Goal: Task Accomplishment & Management: Manage account settings

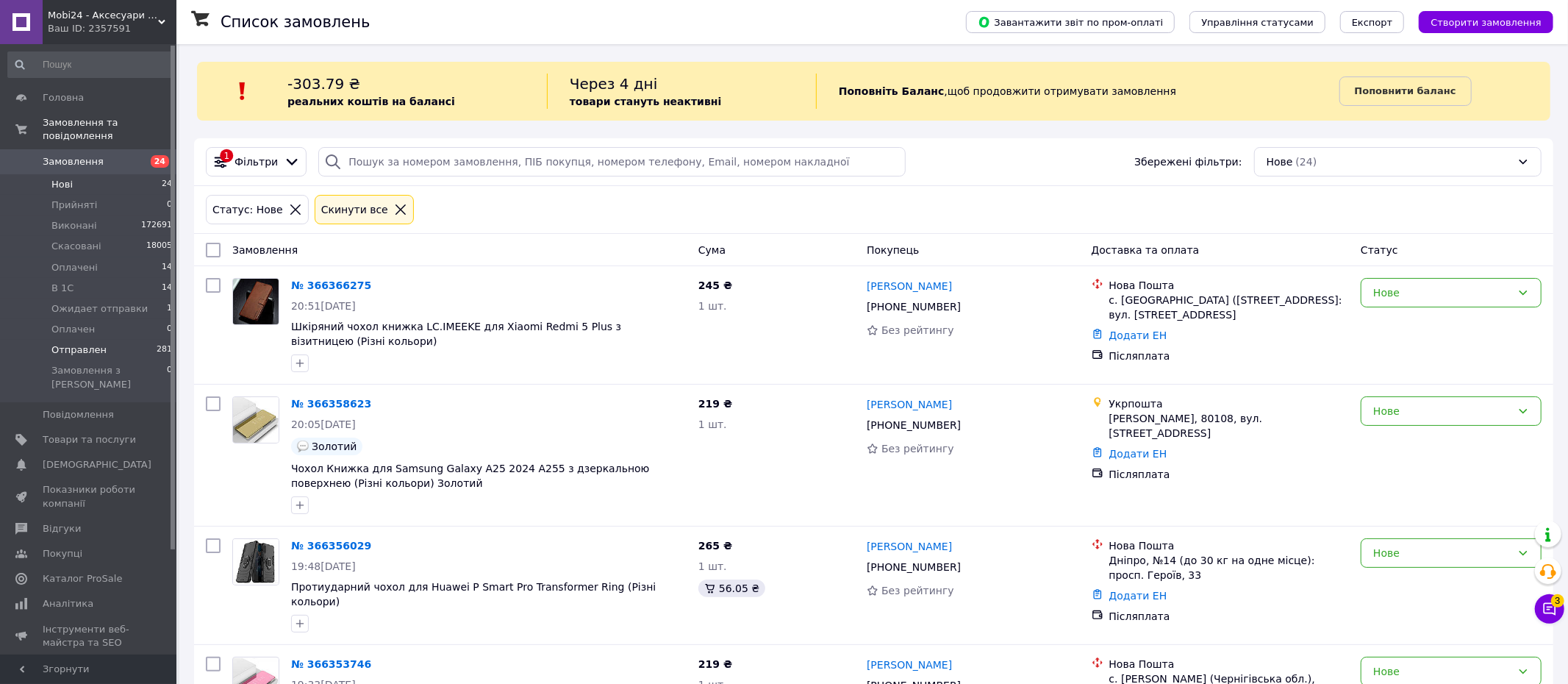
click at [93, 347] on span "Отправлен" at bounding box center [79, 350] width 55 height 13
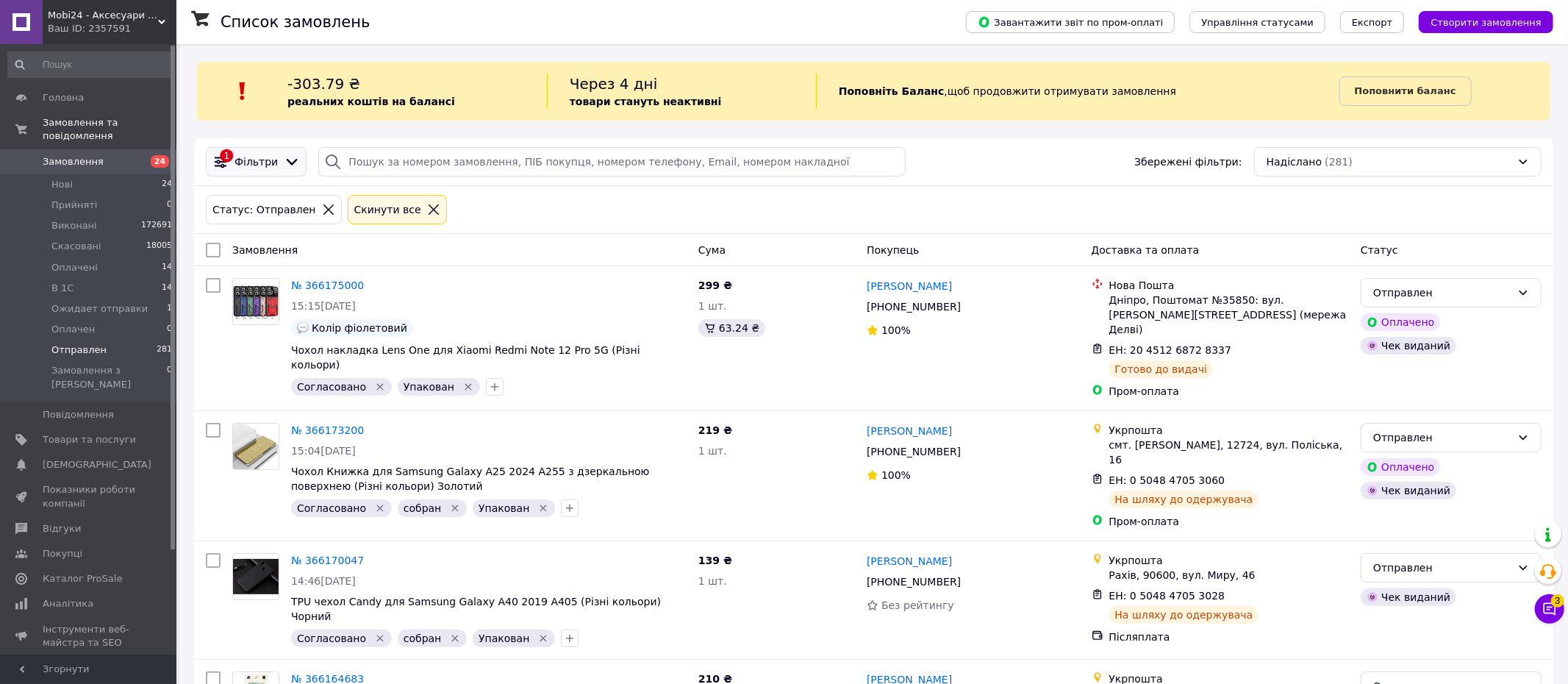
click at [284, 153] on icon at bounding box center [292, 161] width 16 height 16
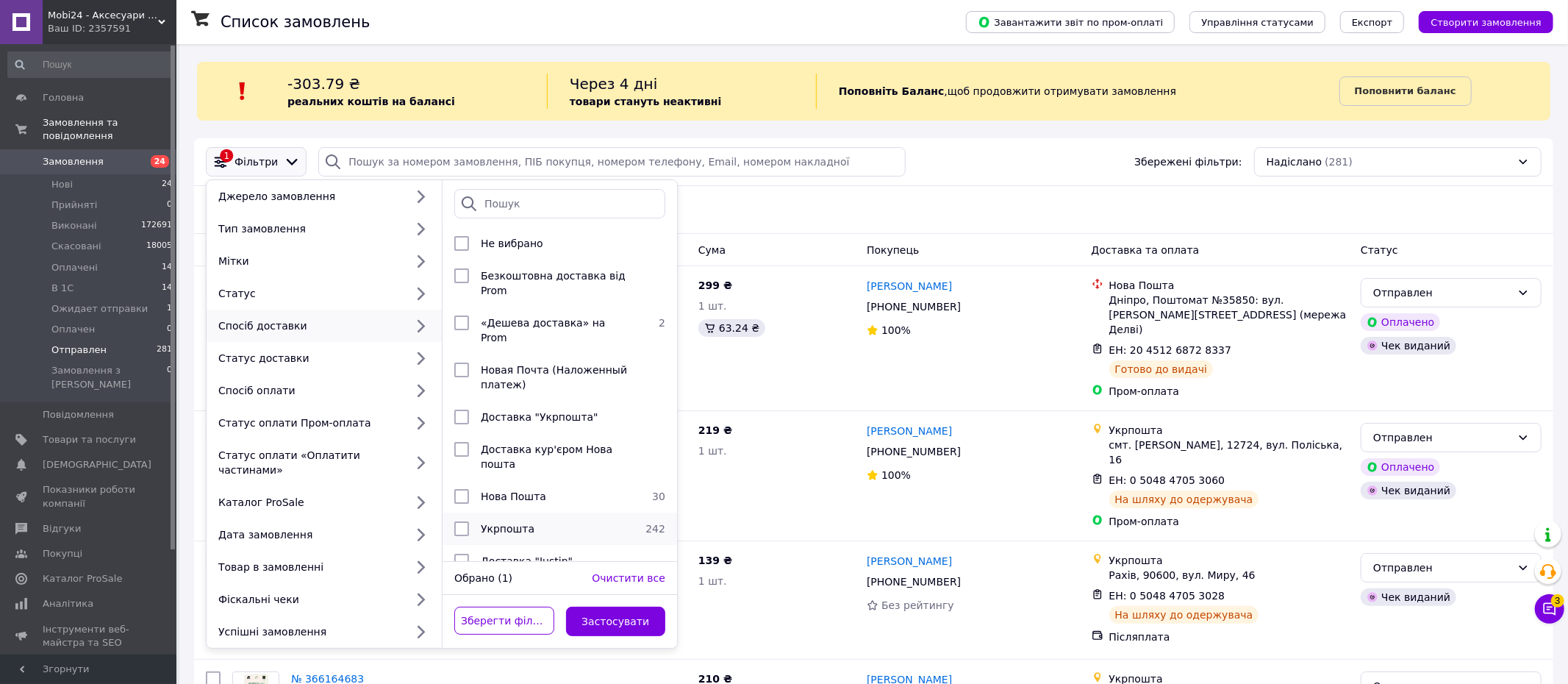
drag, startPoint x: 458, startPoint y: 483, endPoint x: 484, endPoint y: 511, distance: 38.2
click at [458, 489] on input "checkbox" at bounding box center [461, 496] width 14 height 14
checkbox input "true"
drag, startPoint x: 600, startPoint y: 622, endPoint x: 431, endPoint y: 458, distance: 235.5
click at [600, 622] on button "Застосувати" at bounding box center [616, 621] width 100 height 30
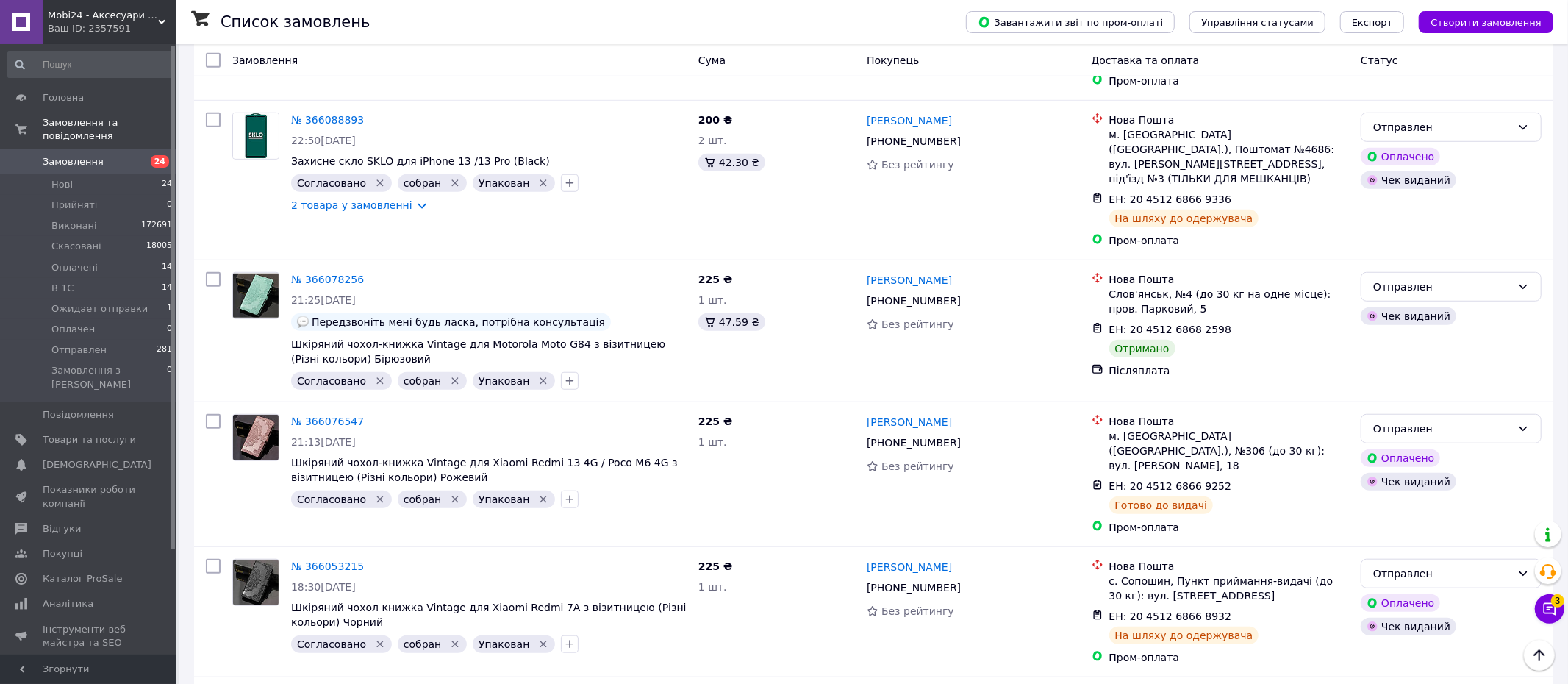
scroll to position [873, 0]
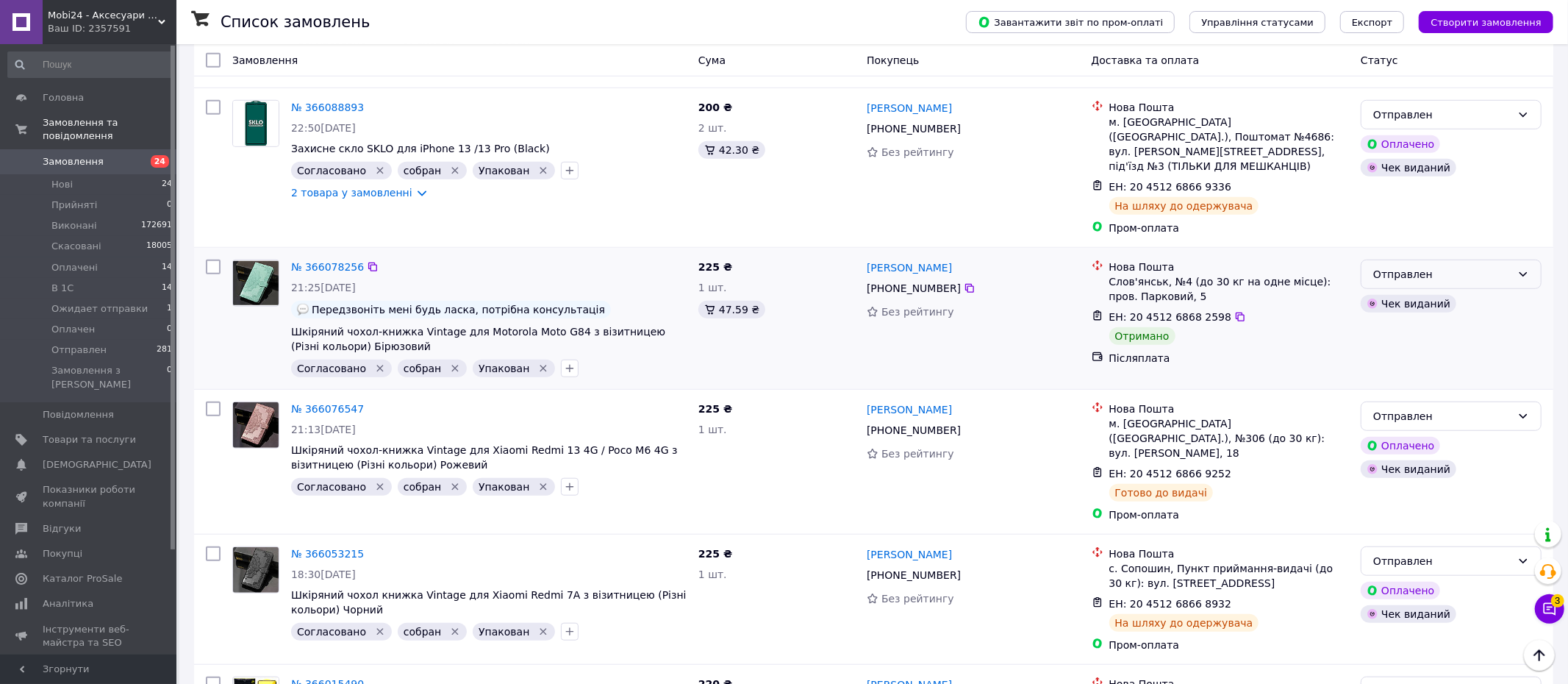
click at [1430, 266] on div "Отправлен" at bounding box center [1442, 273] width 138 height 16
click at [1397, 270] on li "Виконано" at bounding box center [1450, 273] width 179 height 27
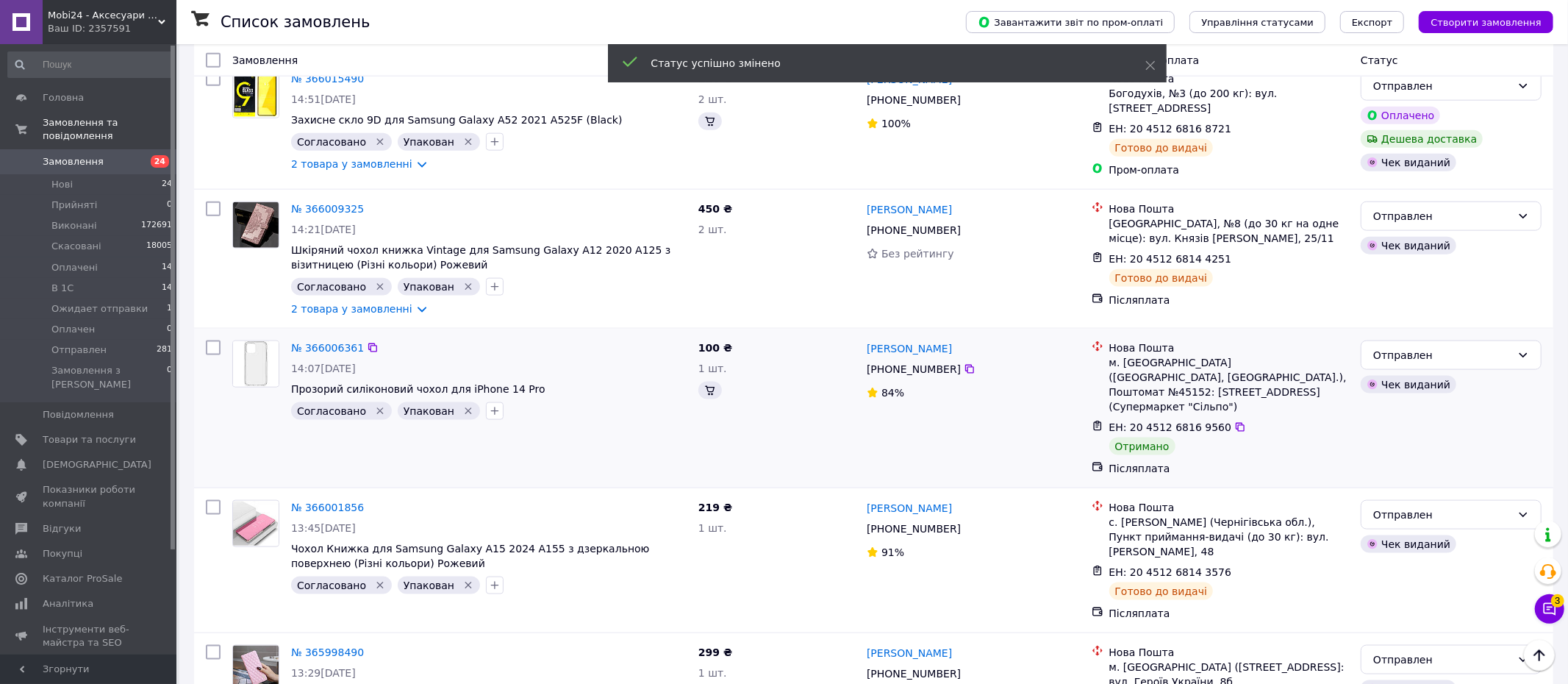
scroll to position [1478, 0]
click at [1416, 346] on div "Отправлен" at bounding box center [1442, 354] width 138 height 16
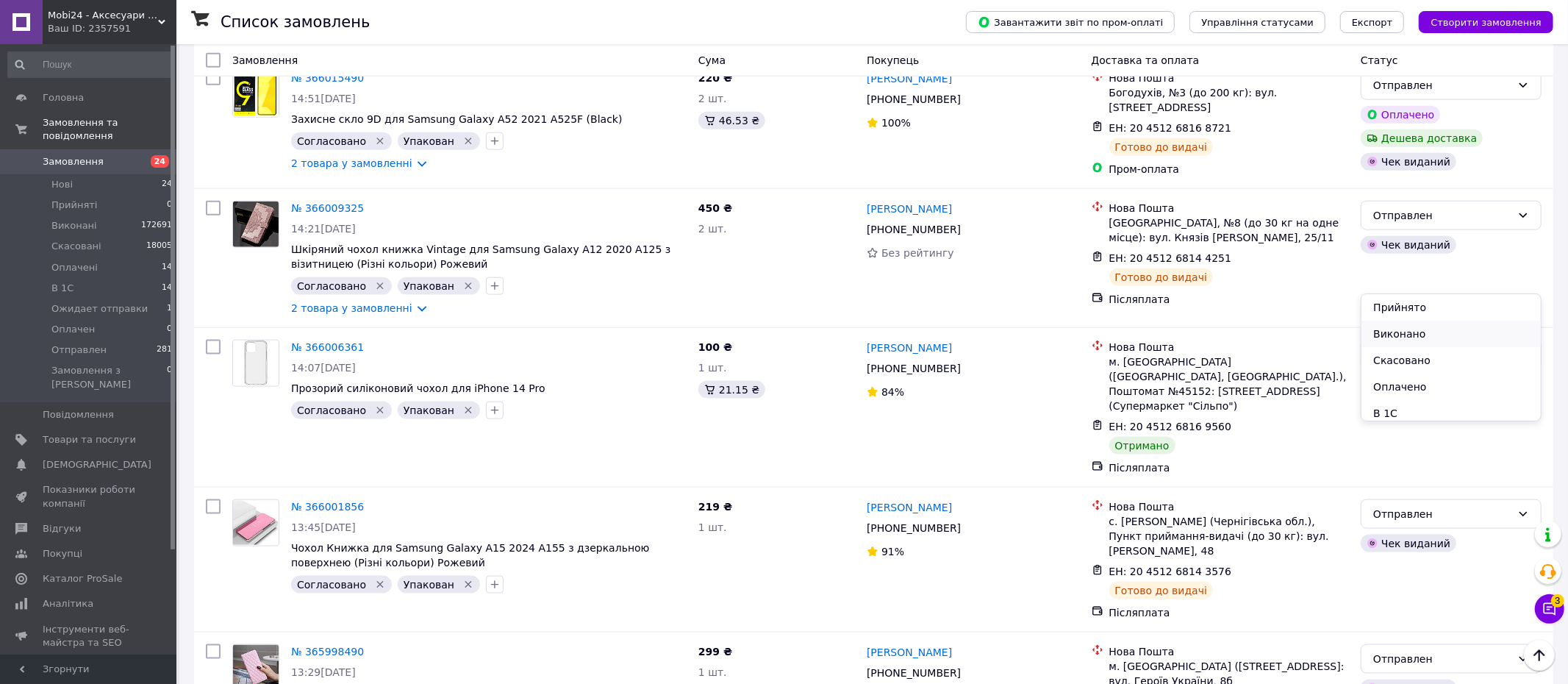
click at [1385, 333] on li "Виконано" at bounding box center [1450, 334] width 179 height 27
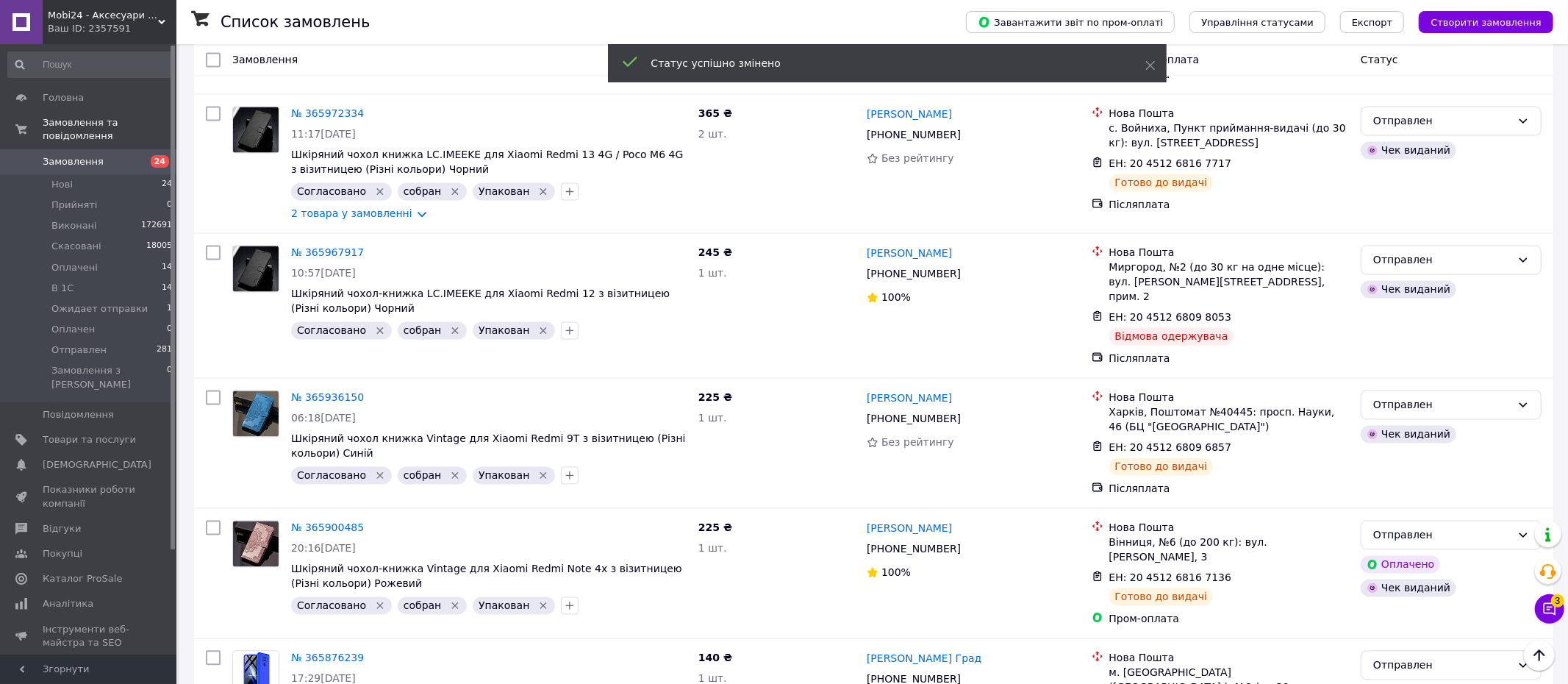
scroll to position [2304, 0]
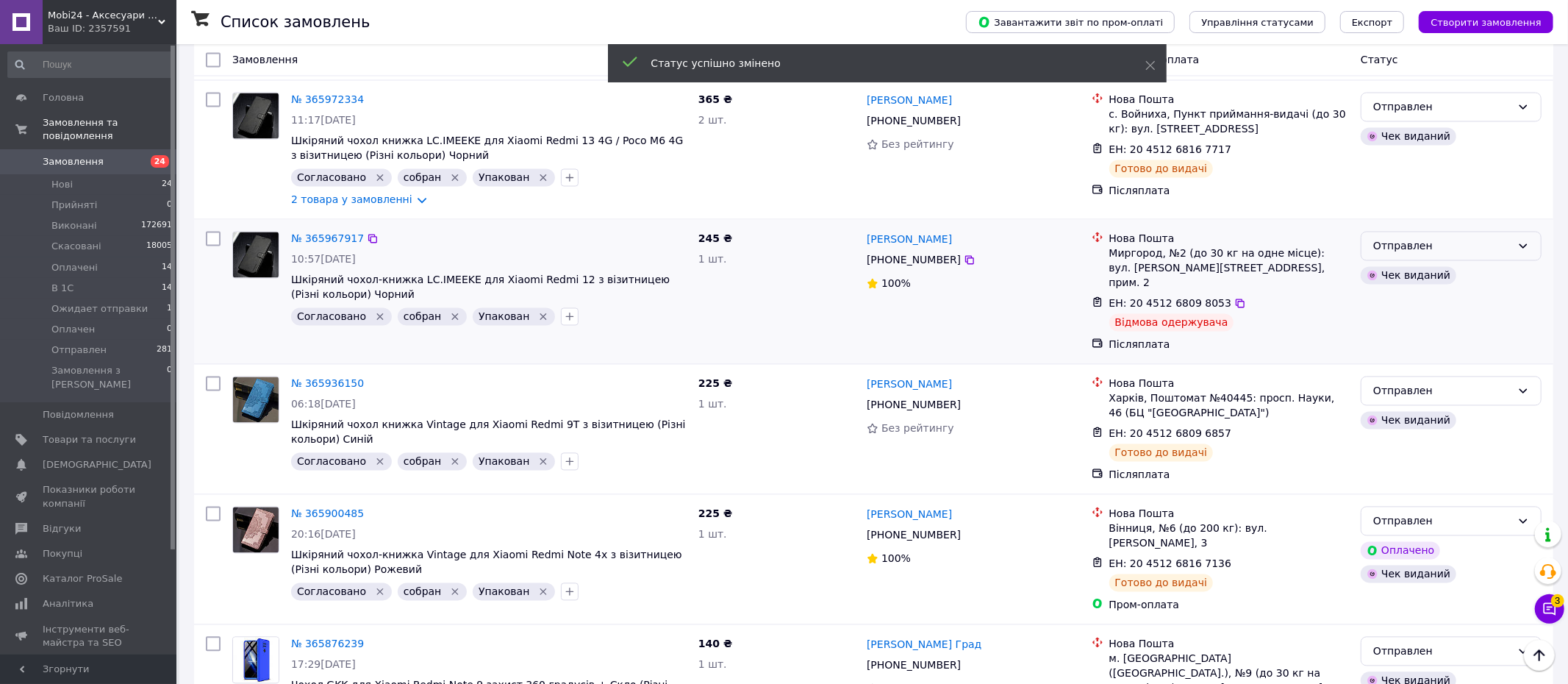
click at [1438, 238] on div "Отправлен" at bounding box center [1442, 246] width 138 height 16
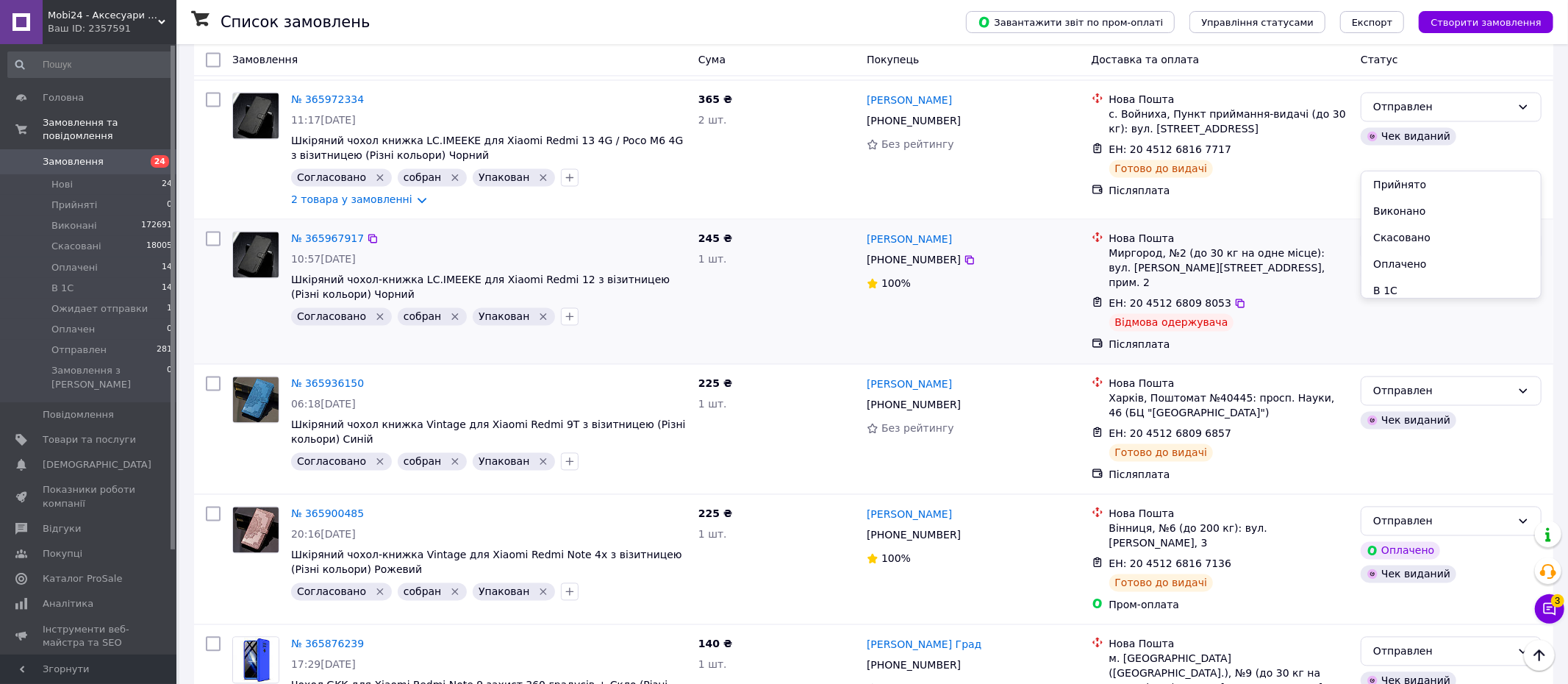
drag, startPoint x: 1394, startPoint y: 206, endPoint x: 1363, endPoint y: 231, distance: 39.8
click at [1394, 206] on li "Виконано" at bounding box center [1450, 211] width 179 height 27
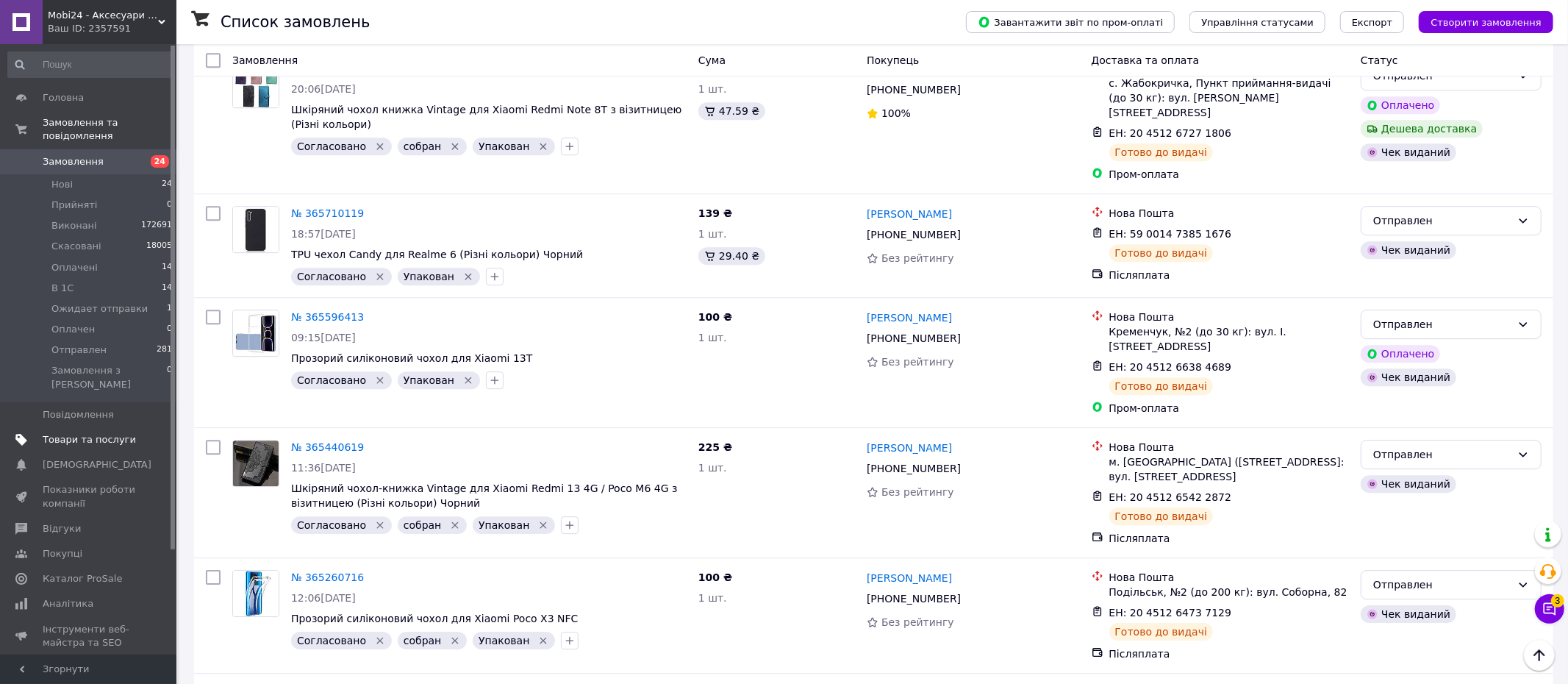
scroll to position [3, 0]
click at [61, 455] on span "[DEMOGRAPHIC_DATA]" at bounding box center [96, 461] width 108 height 13
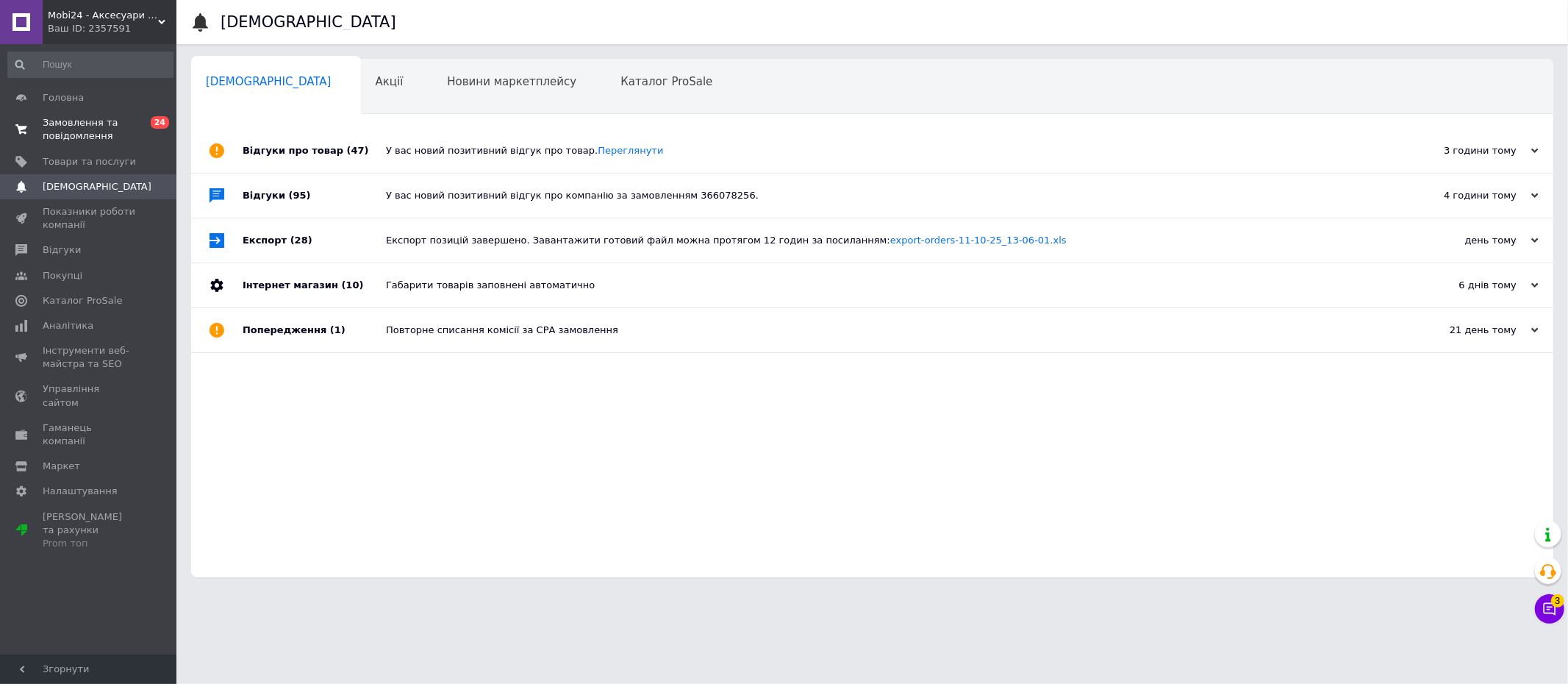
click at [51, 137] on span "Замовлення та повідомлення" at bounding box center [88, 130] width 93 height 27
